Goal: Find specific page/section: Find specific page/section

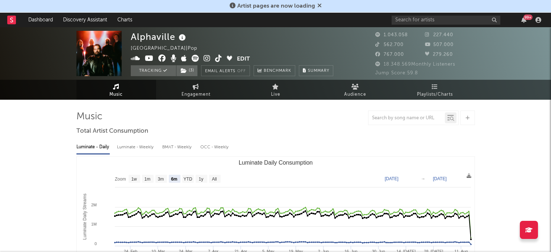
select select "6m"
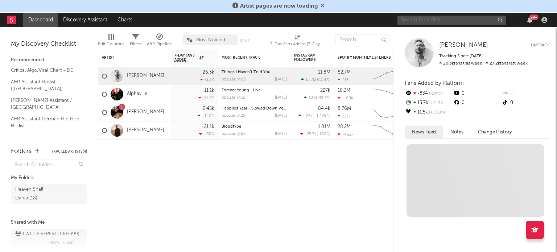
click at [431, 22] on input "text" at bounding box center [451, 20] width 109 height 9
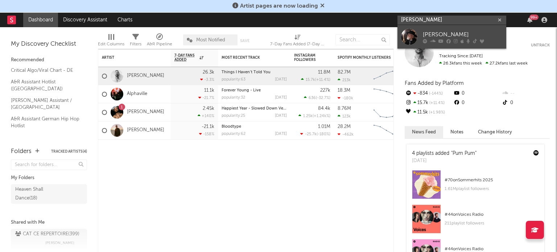
type input "[PERSON_NAME]"
click at [431, 29] on link "[PERSON_NAME]" at bounding box center [451, 37] width 109 height 24
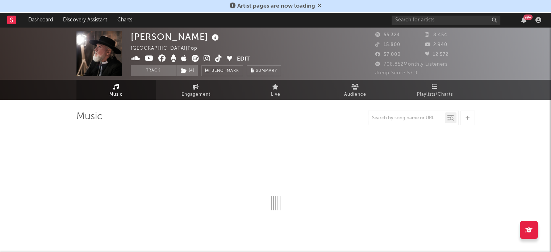
select select "6m"
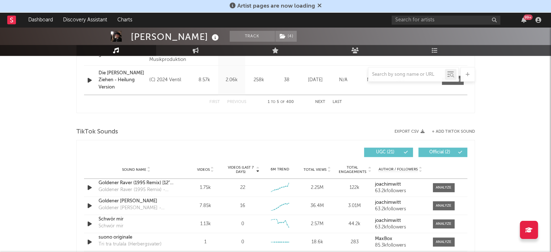
scroll to position [435, 0]
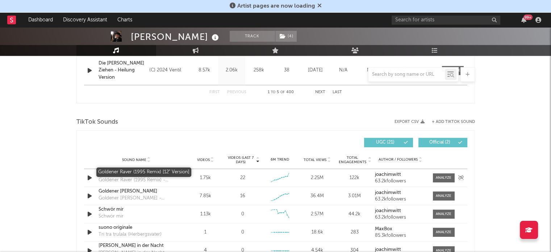
click at [130, 170] on div "Goldener Raver (1995 Remix) [12" Version]" at bounding box center [137, 173] width 76 height 7
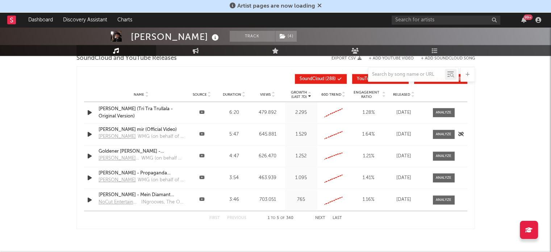
scroll to position [833, 0]
